Goal: Share content

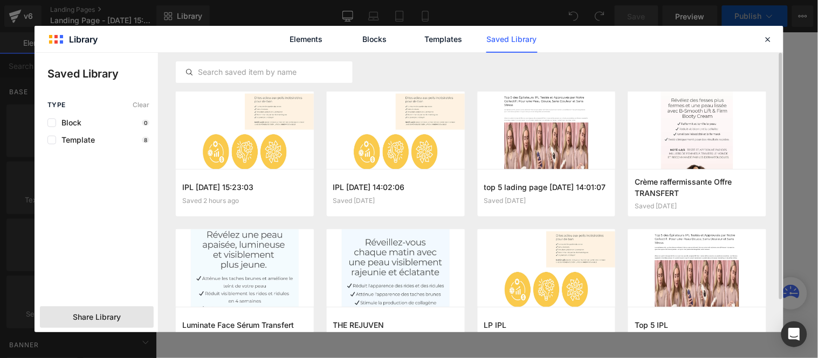
click at [84, 320] on span "Share Library" at bounding box center [97, 317] width 48 height 11
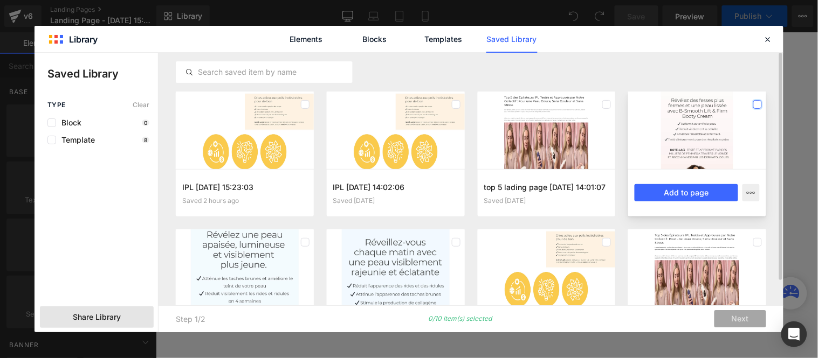
click at [757, 105] on label at bounding box center [757, 104] width 9 height 9
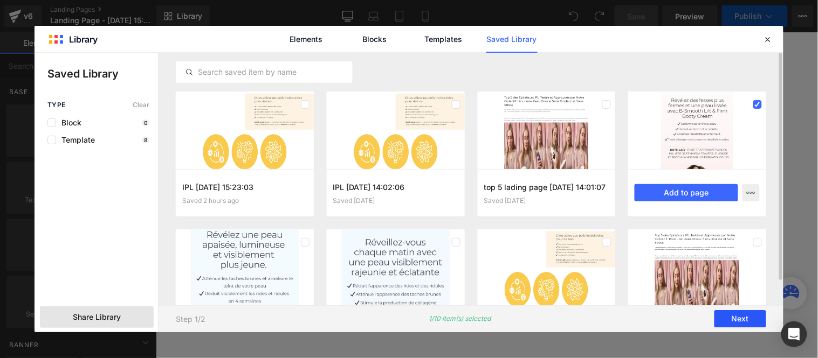
click at [733, 321] on button "Next" at bounding box center [740, 319] width 52 height 17
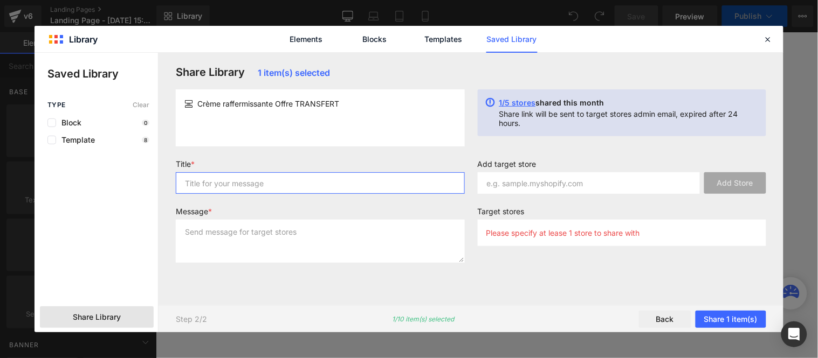
click at [255, 189] on input "text" at bounding box center [320, 183] width 289 height 22
type input "Creme"
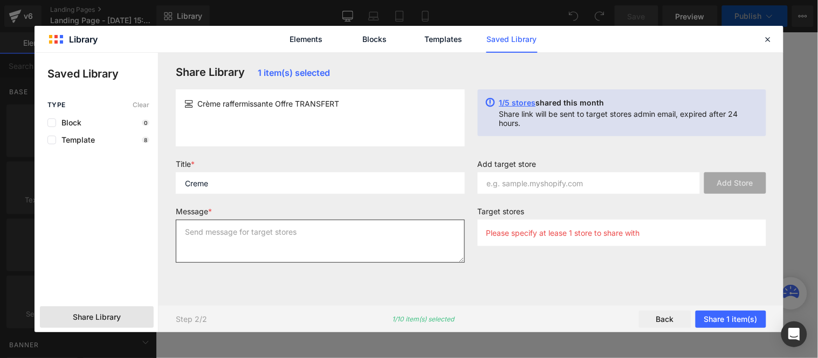
click at [263, 241] on textarea at bounding box center [320, 241] width 289 height 43
paste textarea "Creme"
type textarea "Creme"
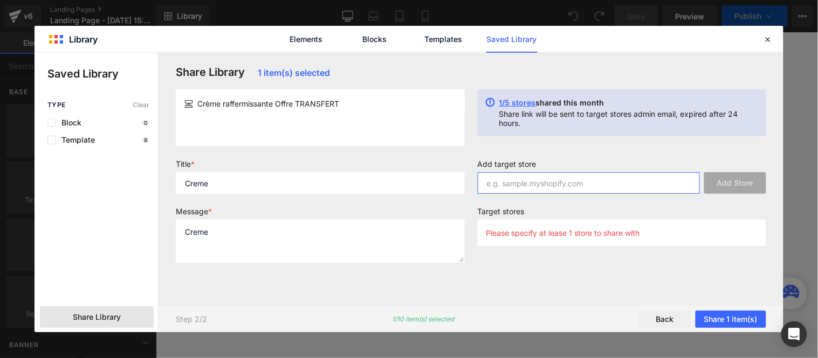
click at [592, 186] on input "text" at bounding box center [589, 183] width 223 height 22
paste input "kkun41-a1"
type input "kkun41-a1"
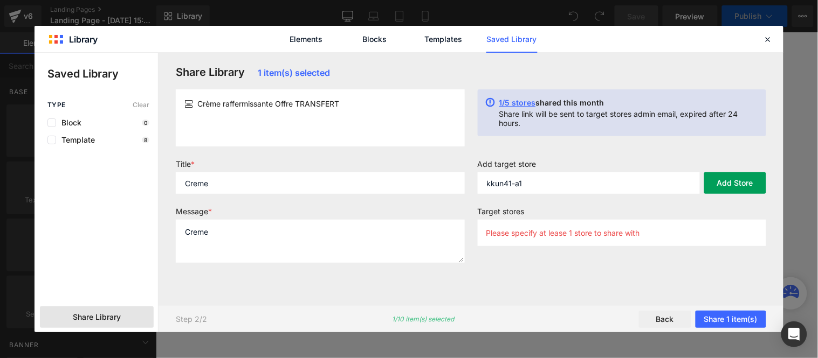
click at [721, 186] on button "Add Store" at bounding box center [735, 183] width 62 height 22
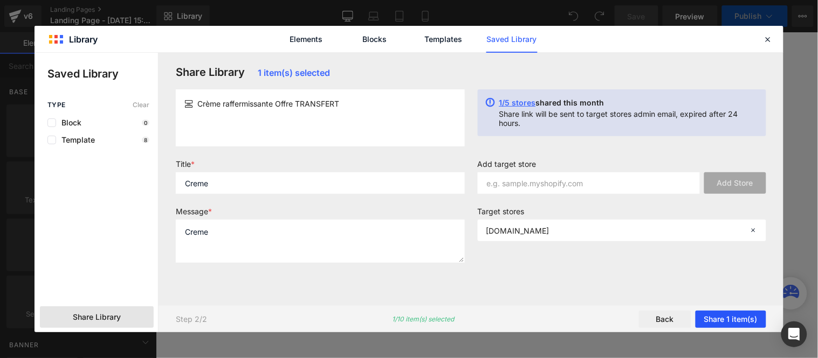
click at [726, 322] on button "Share 1 item(s)" at bounding box center [730, 319] width 71 height 17
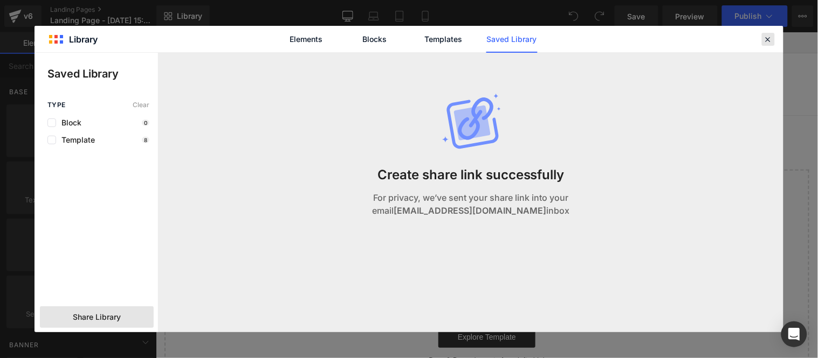
click at [771, 42] on icon at bounding box center [768, 39] width 10 height 10
